Goal: Task Accomplishment & Management: Manage account settings

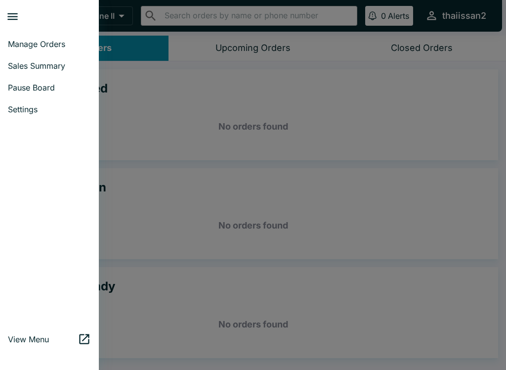
click at [42, 89] on span "Pause Board" at bounding box center [49, 88] width 83 height 10
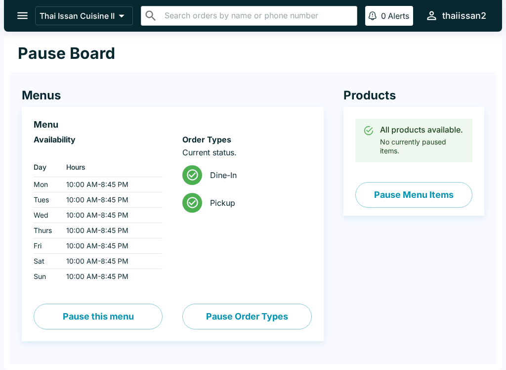
click at [420, 196] on button "Pause Menu Items" at bounding box center [414, 195] width 117 height 26
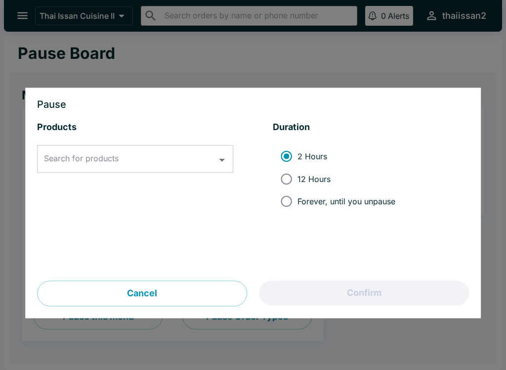
click at [198, 156] on input "Search for products" at bounding box center [128, 159] width 173 height 19
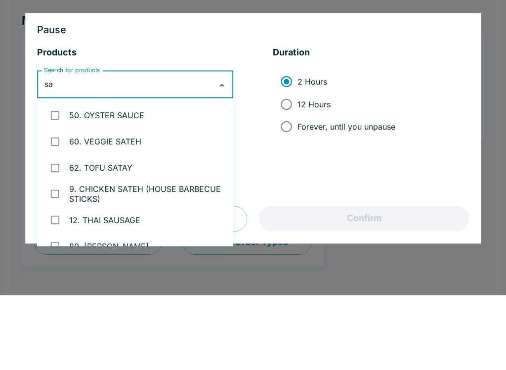
type input "sau"
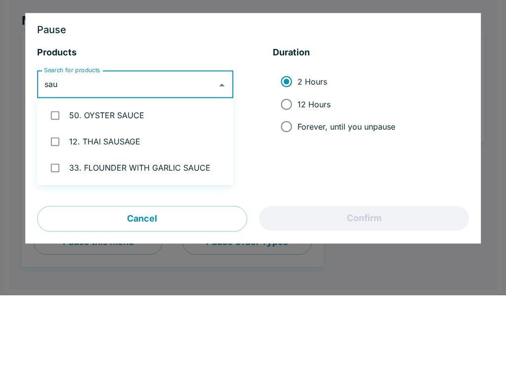
click at [99, 203] on li "12. THAI SAUSAGE" at bounding box center [135, 216] width 196 height 26
checkbox input "true"
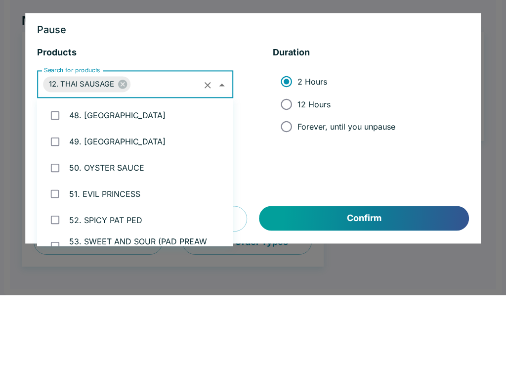
scroll to position [1058, 0]
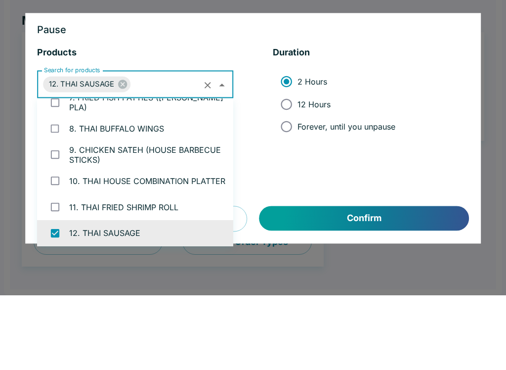
click at [311, 174] on span "12 Hours" at bounding box center [314, 179] width 33 height 10
click at [298, 168] on input "12 Hours" at bounding box center [286, 179] width 22 height 22
radio input "true"
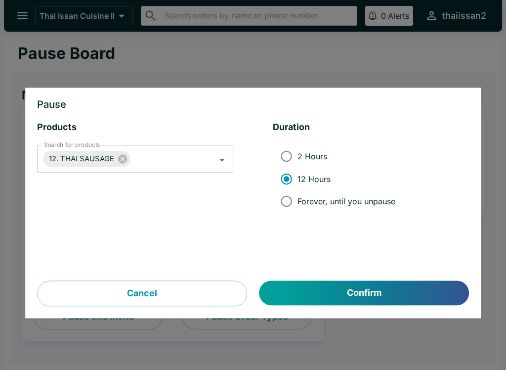
click at [359, 286] on button "Confirm" at bounding box center [365, 293] width 210 height 25
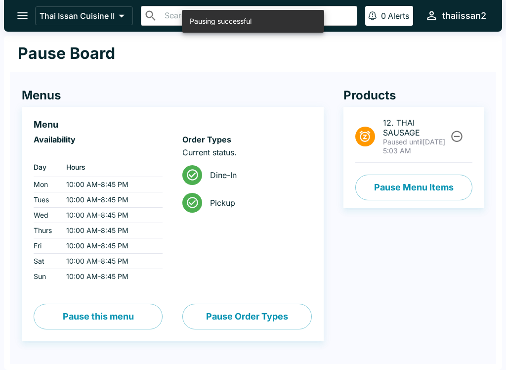
click at [34, 14] on button "open drawer" at bounding box center [22, 15] width 25 height 25
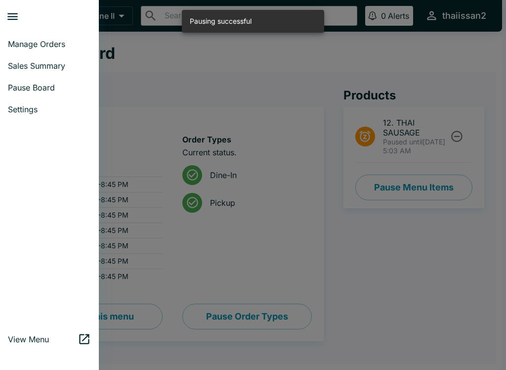
click at [52, 45] on span "Manage Orders" at bounding box center [49, 44] width 83 height 10
